Goal: Task Accomplishment & Management: Manage account settings

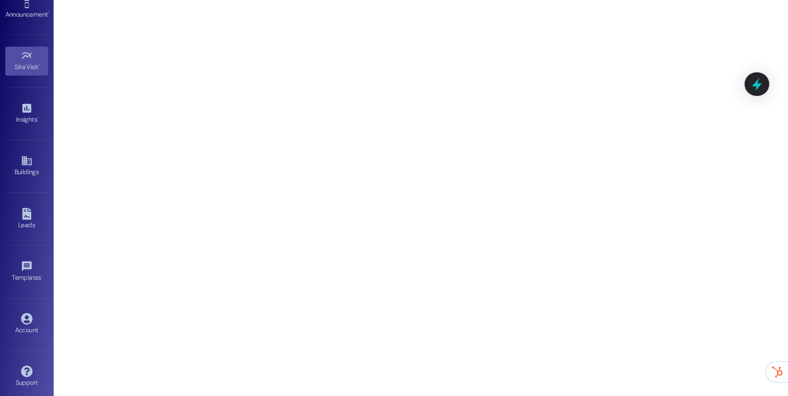
scroll to position [115, 0]
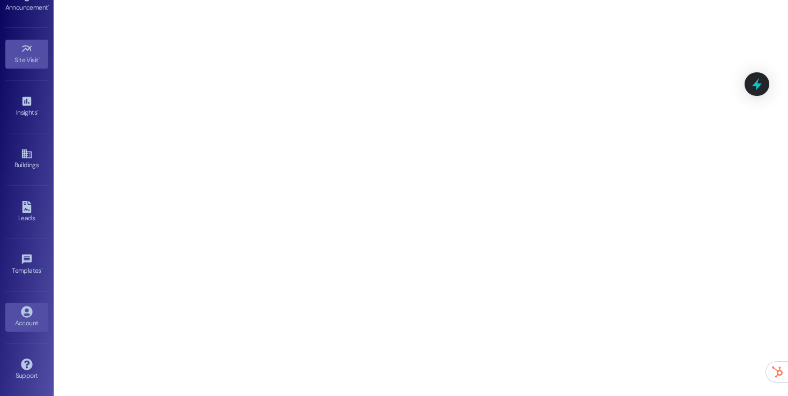
click at [24, 311] on icon at bounding box center [27, 312] width 12 height 12
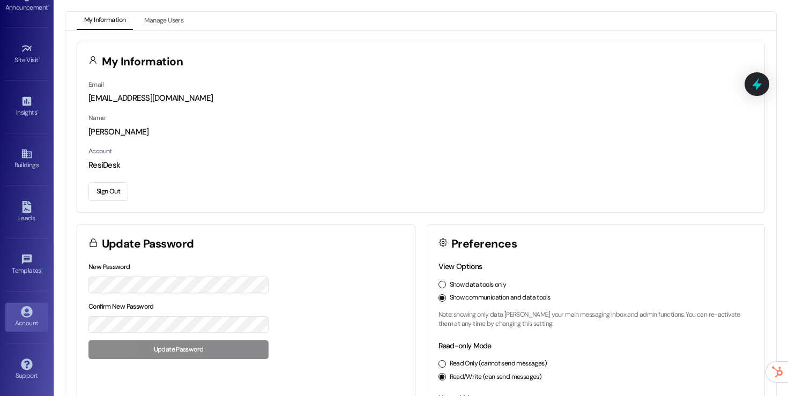
click at [114, 181] on div "Sign Out" at bounding box center [420, 189] width 665 height 23
click at [108, 191] on button "Sign Out" at bounding box center [108, 191] width 40 height 19
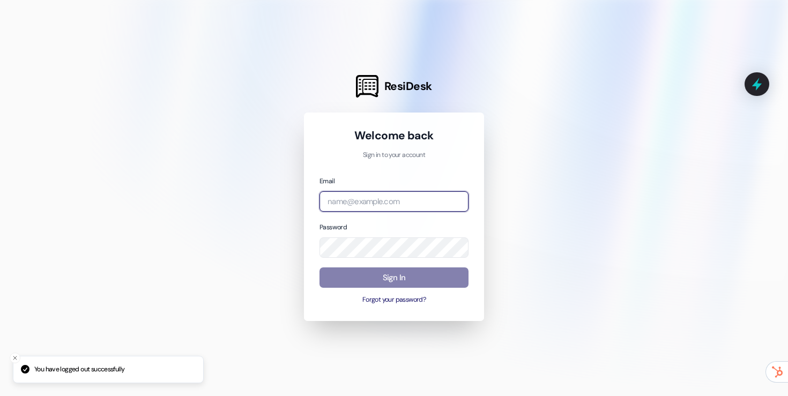
click at [347, 200] on input "email" at bounding box center [393, 201] width 149 height 21
type input "B"
type input "[EMAIL_ADDRESS][DOMAIN_NAME]"
